Goal: Task Accomplishment & Management: Complete application form

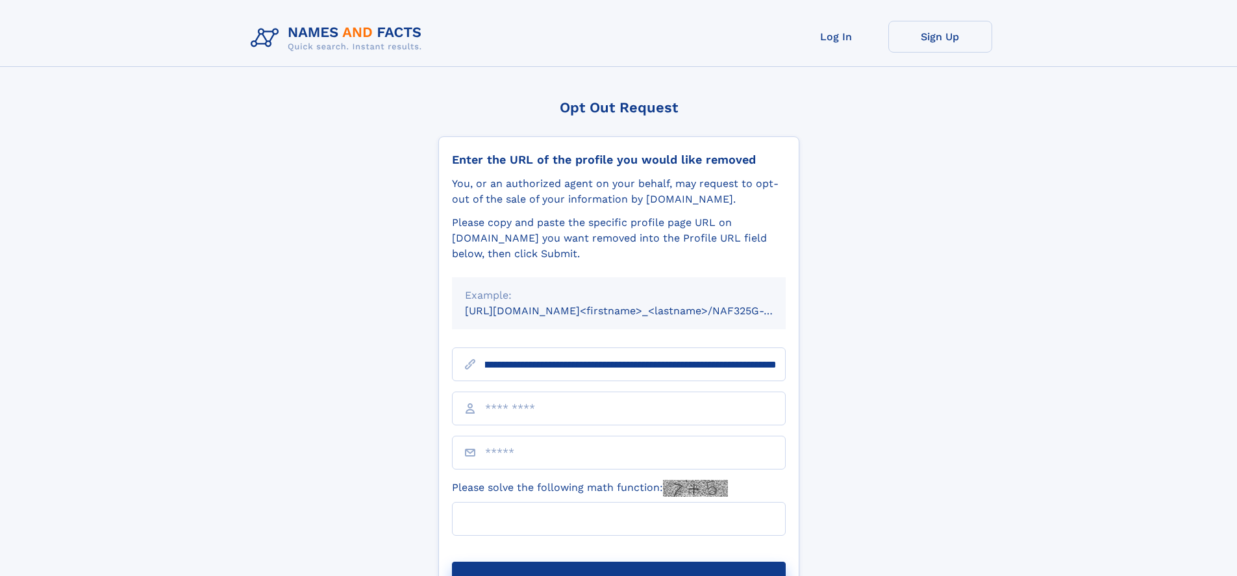
scroll to position [0, 175]
type input "**********"
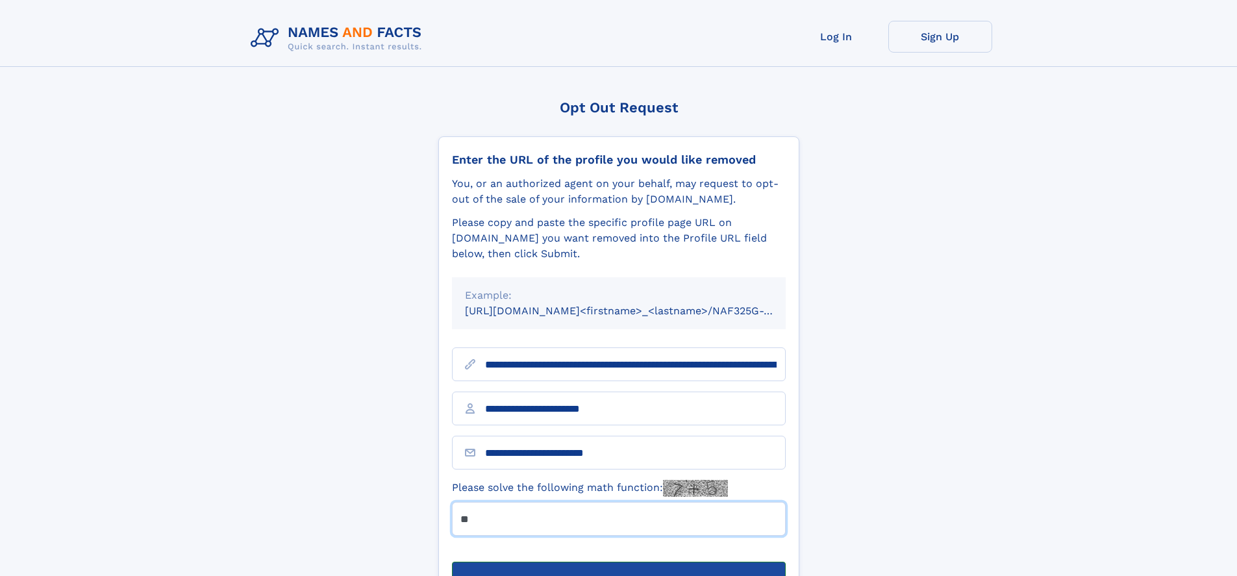
type input "**"
click at [618, 562] on button "Submit Opt Out Request" at bounding box center [619, 583] width 334 height 42
